Goal: Task Accomplishment & Management: Manage account settings

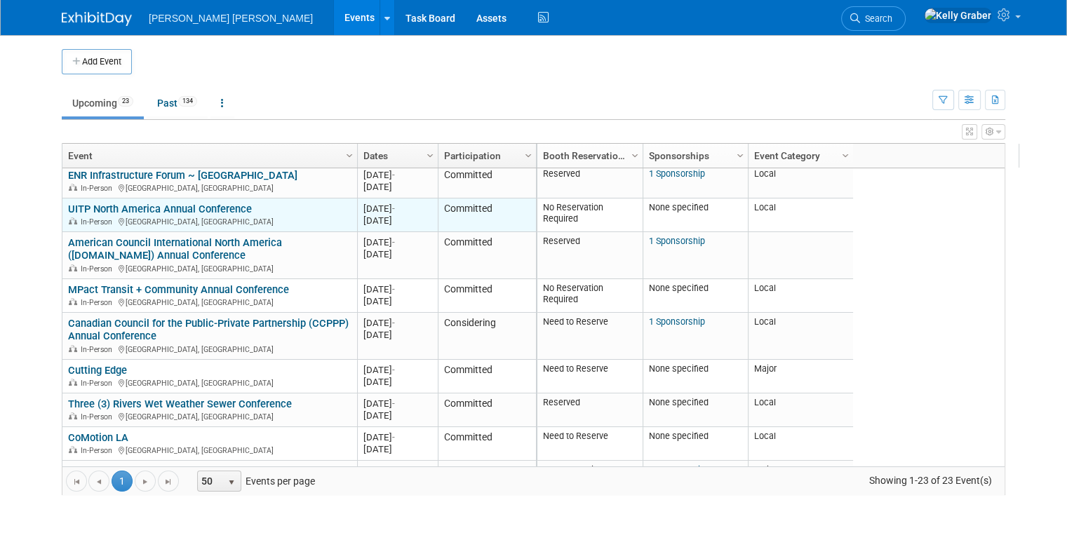
scroll to position [337, 0]
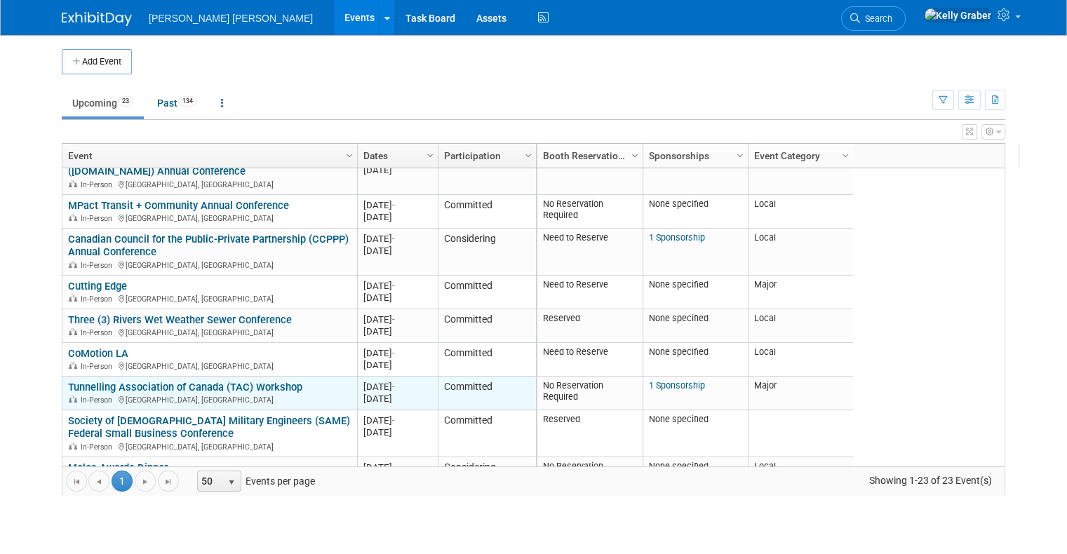
click at [182, 385] on link "Tunnelling Association of Canada (TAC) Workshop" at bounding box center [185, 387] width 234 height 13
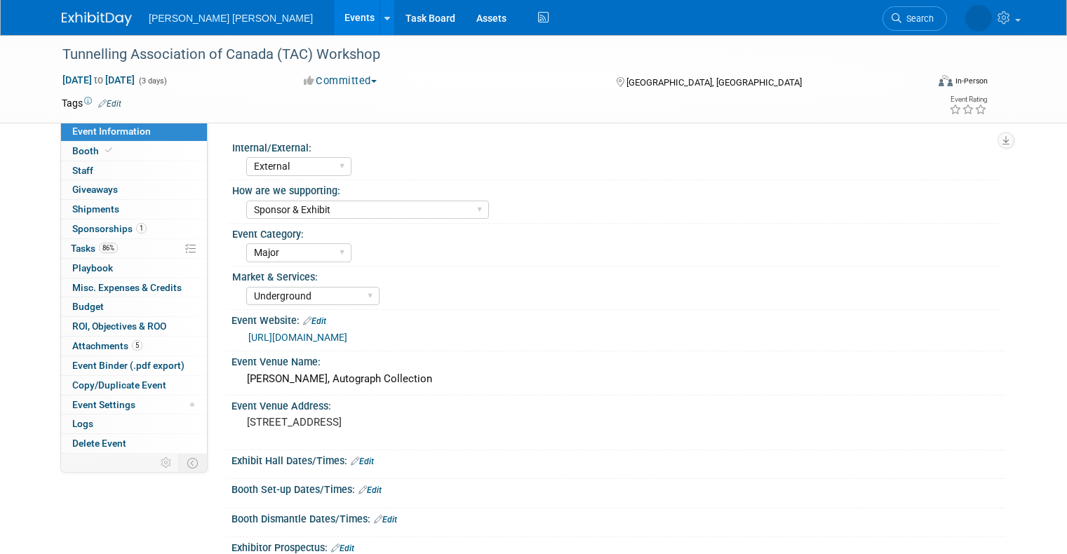
select select "External"
select select "Sponsor & Exhibit"
select select "Major"
select select "Underground"
